Goal: Task Accomplishment & Management: Use online tool/utility

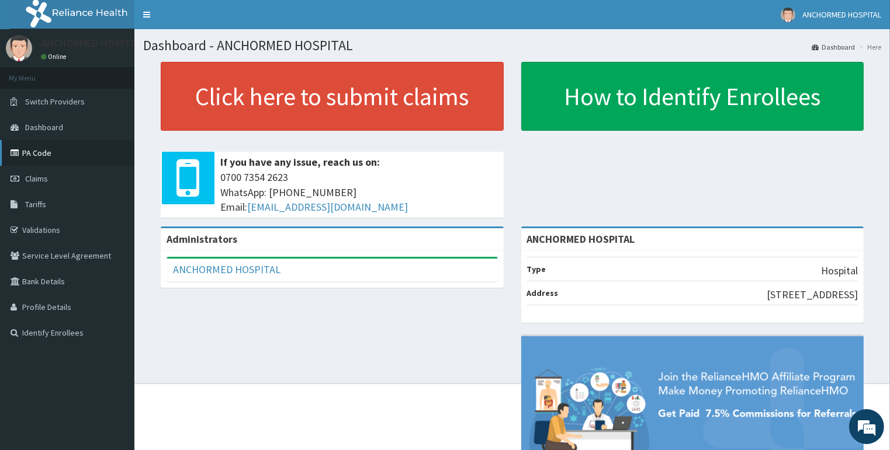
click at [54, 155] on link "PA Code" at bounding box center [67, 153] width 134 height 26
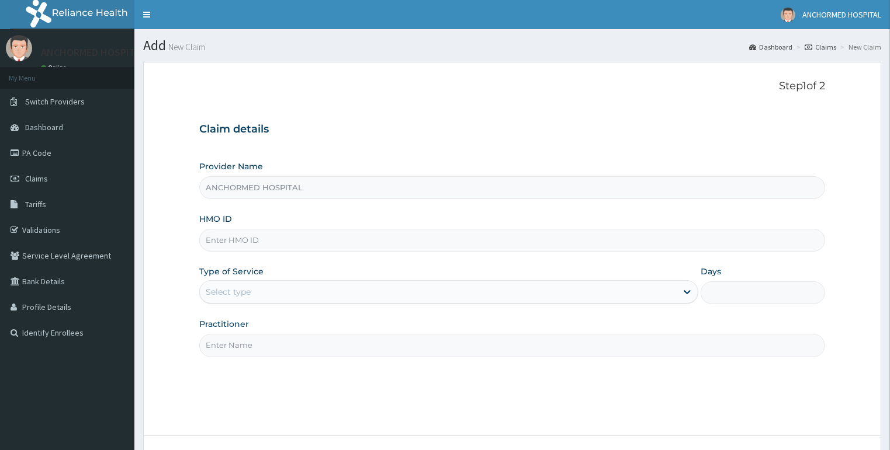
type input "ANCHORMED HOSPITAL"
click at [51, 129] on span "Dashboard" at bounding box center [44, 127] width 38 height 11
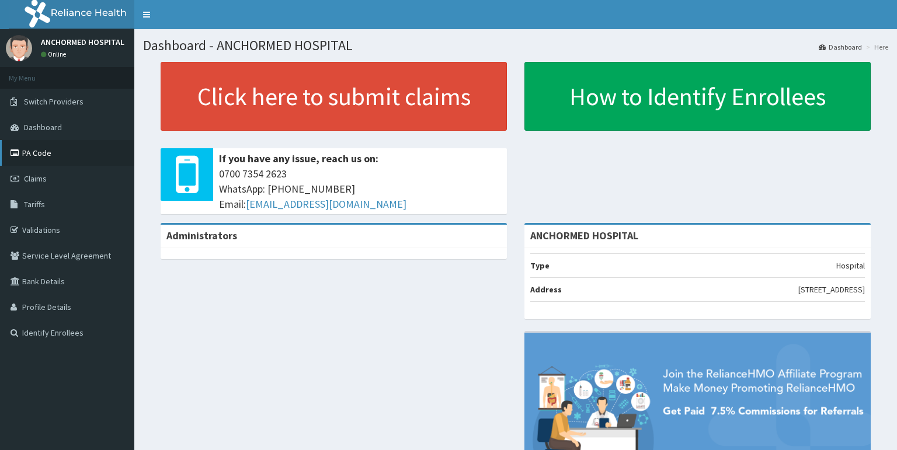
click at [46, 152] on link "PA Code" at bounding box center [67, 153] width 134 height 26
